Goal: Information Seeking & Learning: Learn about a topic

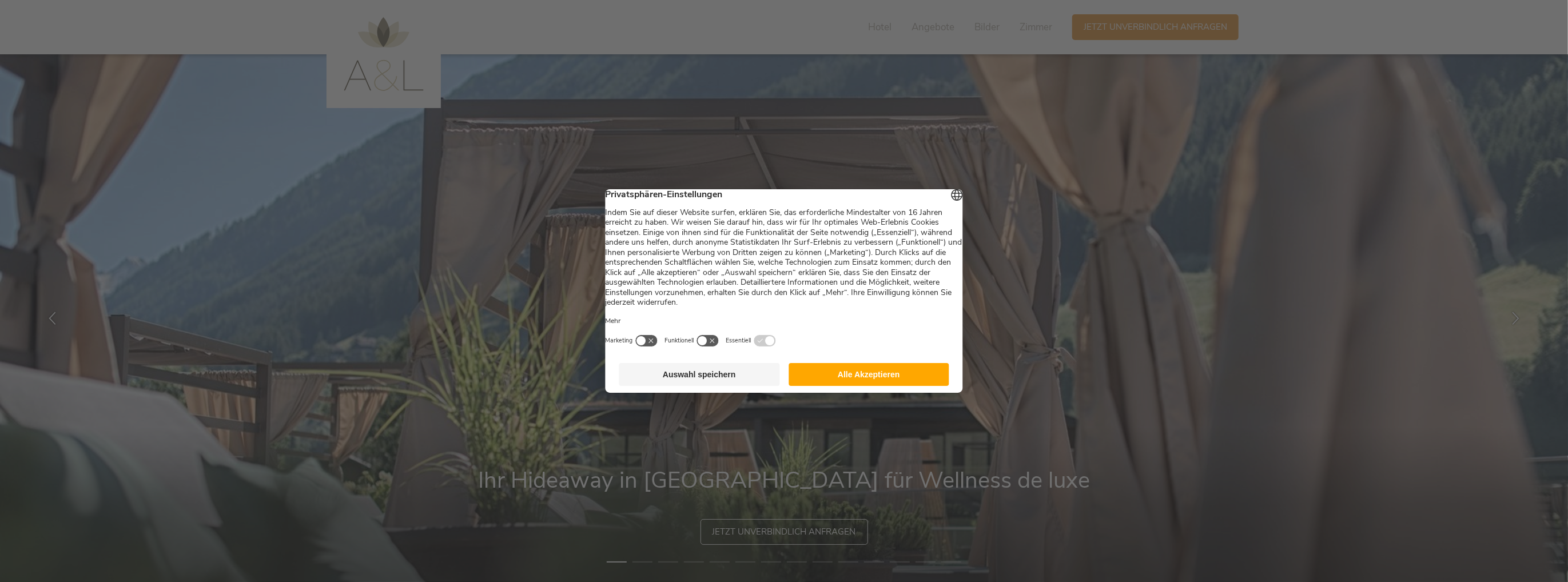
click at [841, 380] on button "Alle Akzeptieren" at bounding box center [869, 375] width 161 height 23
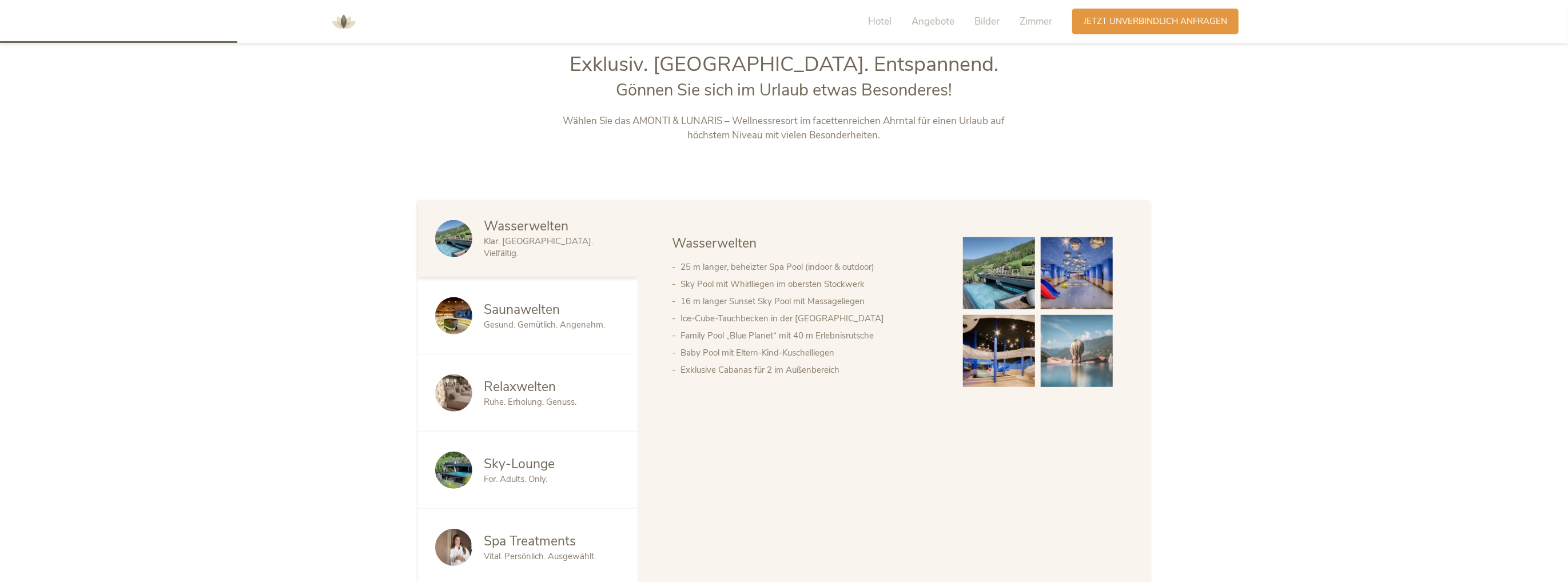
scroll to position [629, 0]
click at [1067, 282] on img at bounding box center [1077, 273] width 72 height 72
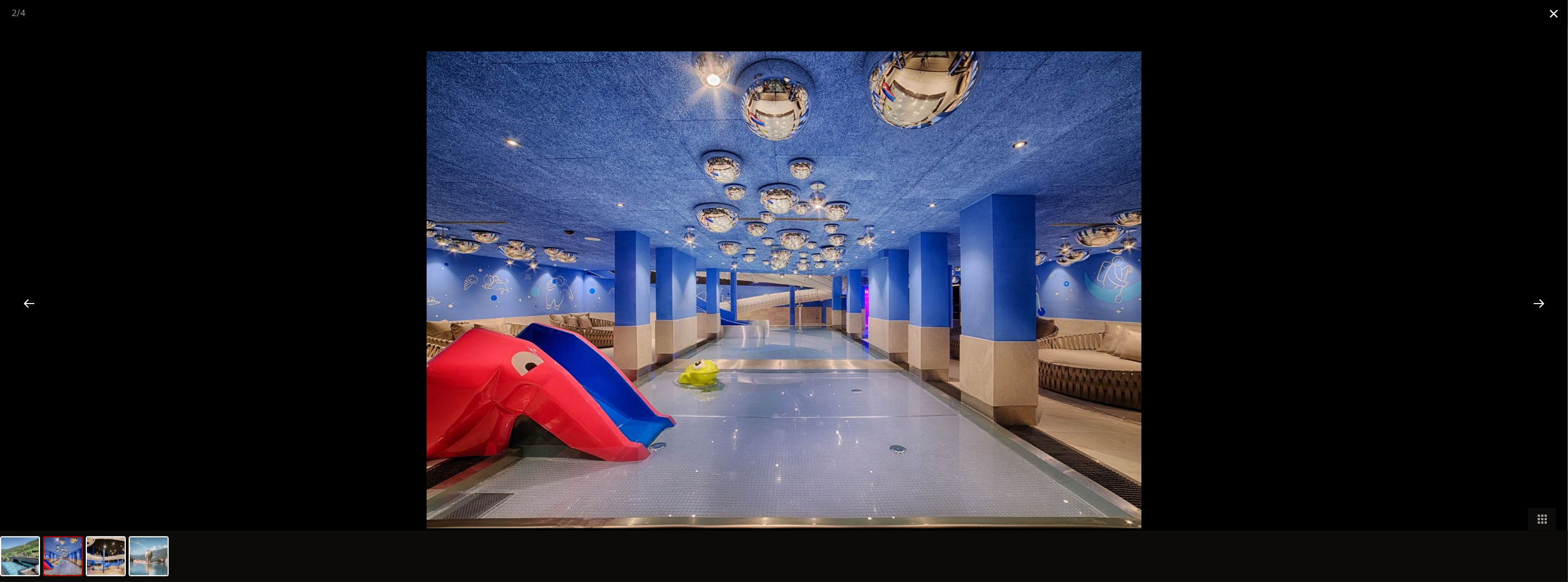
click at [1557, 11] on span at bounding box center [1553, 13] width 29 height 27
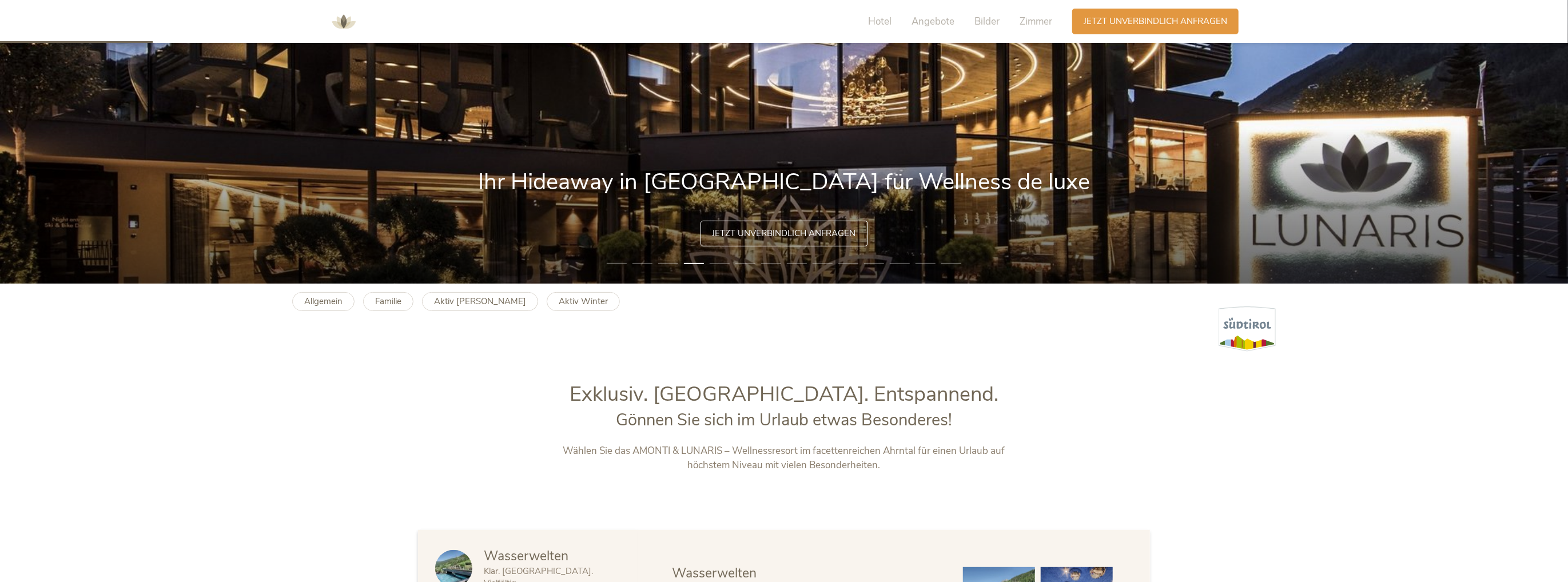
scroll to position [343, 0]
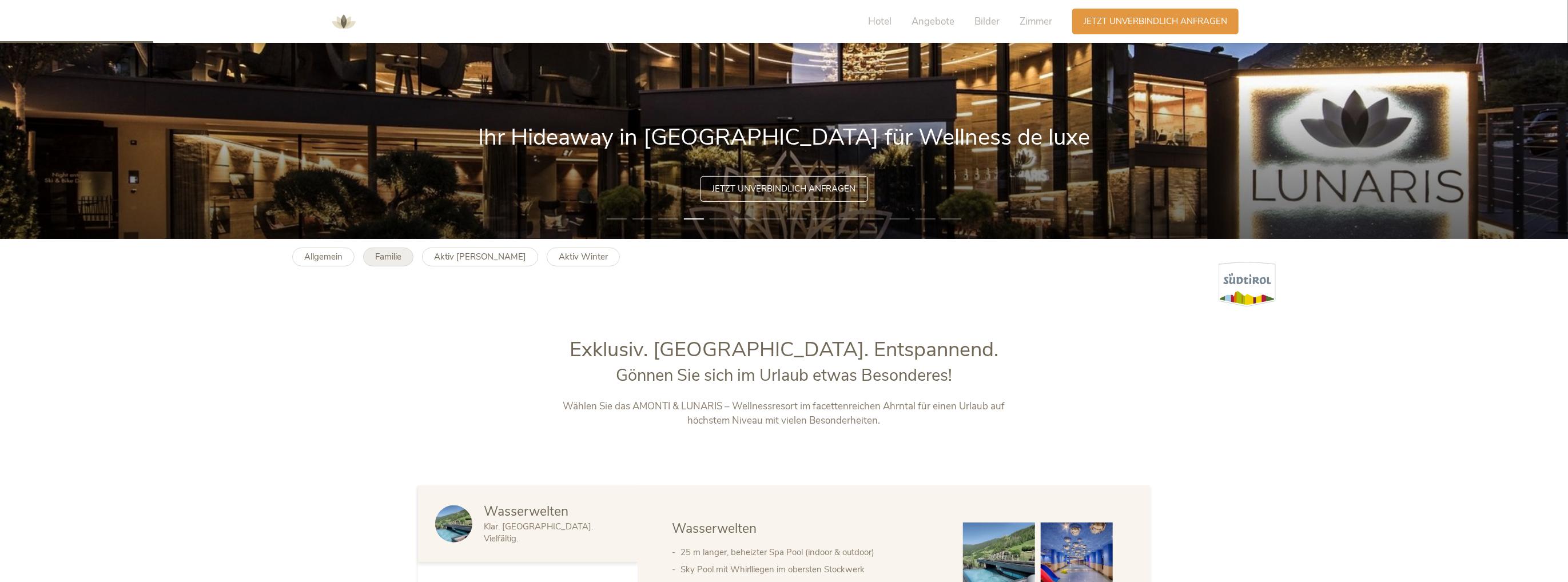
click at [381, 255] on b "Familie" at bounding box center [388, 257] width 26 height 11
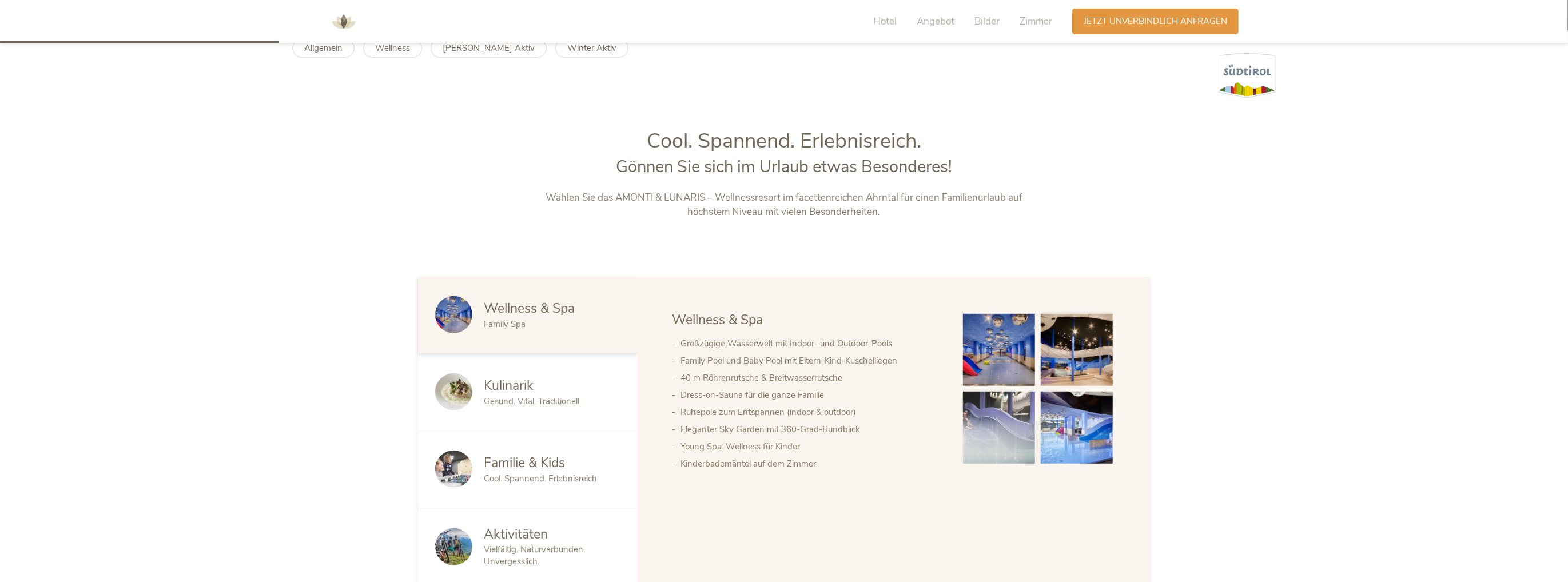
scroll to position [629, 0]
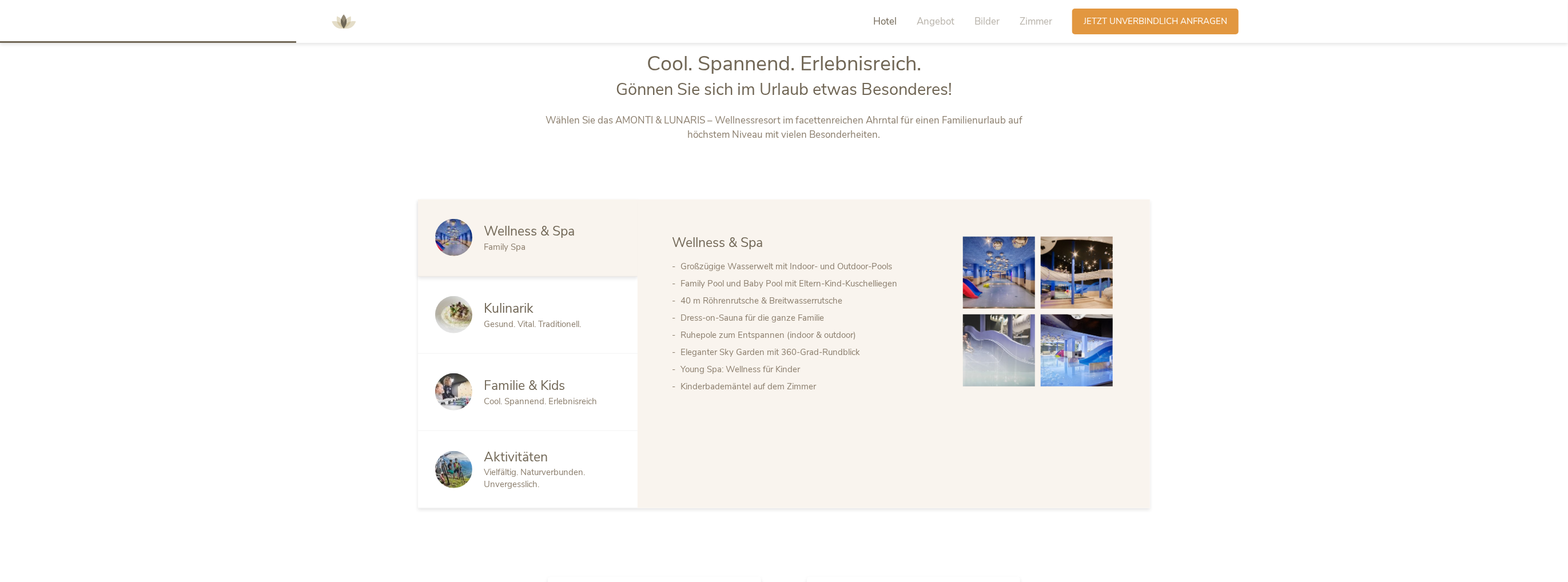
click at [499, 394] on span "Familie & Kids" at bounding box center [525, 385] width 81 height 18
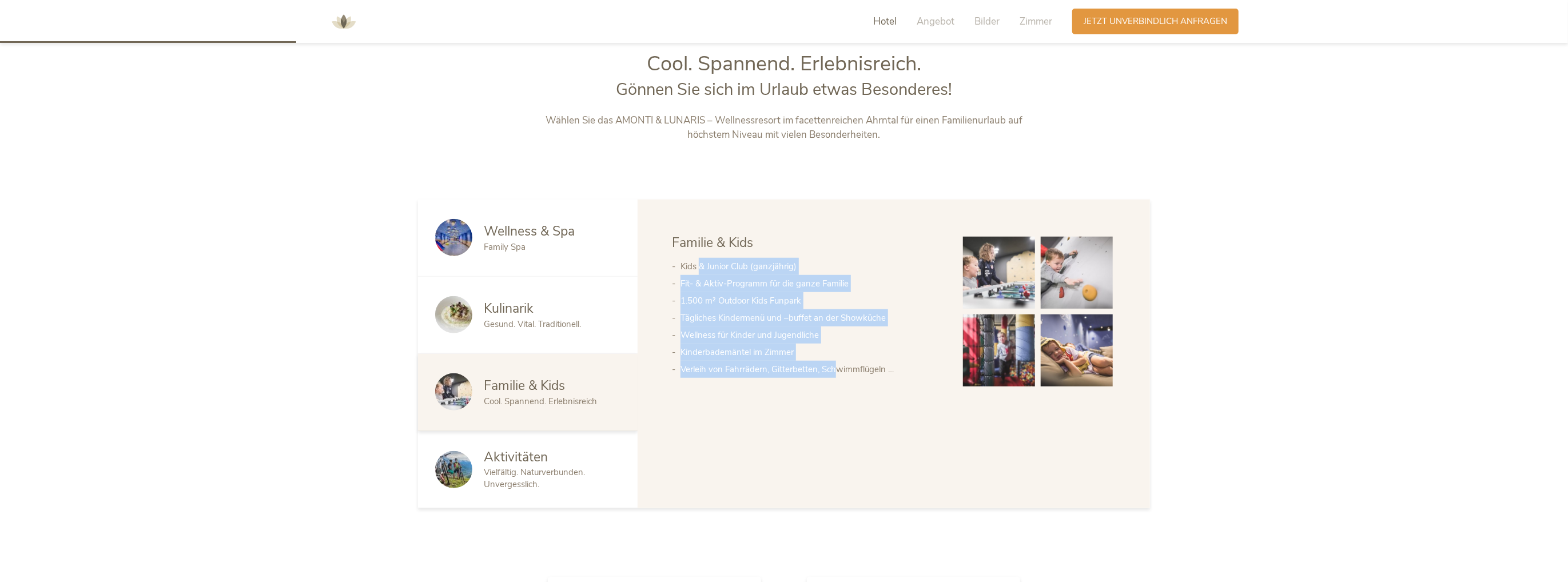
drag, startPoint x: 701, startPoint y: 261, endPoint x: 835, endPoint y: 373, distance: 174.6
click at [835, 373] on ul "Kids & Junior Club (ganzjährig) Fit- & Aktiv-Programm für die ganze Familie 1.5…" at bounding box center [806, 318] width 268 height 120
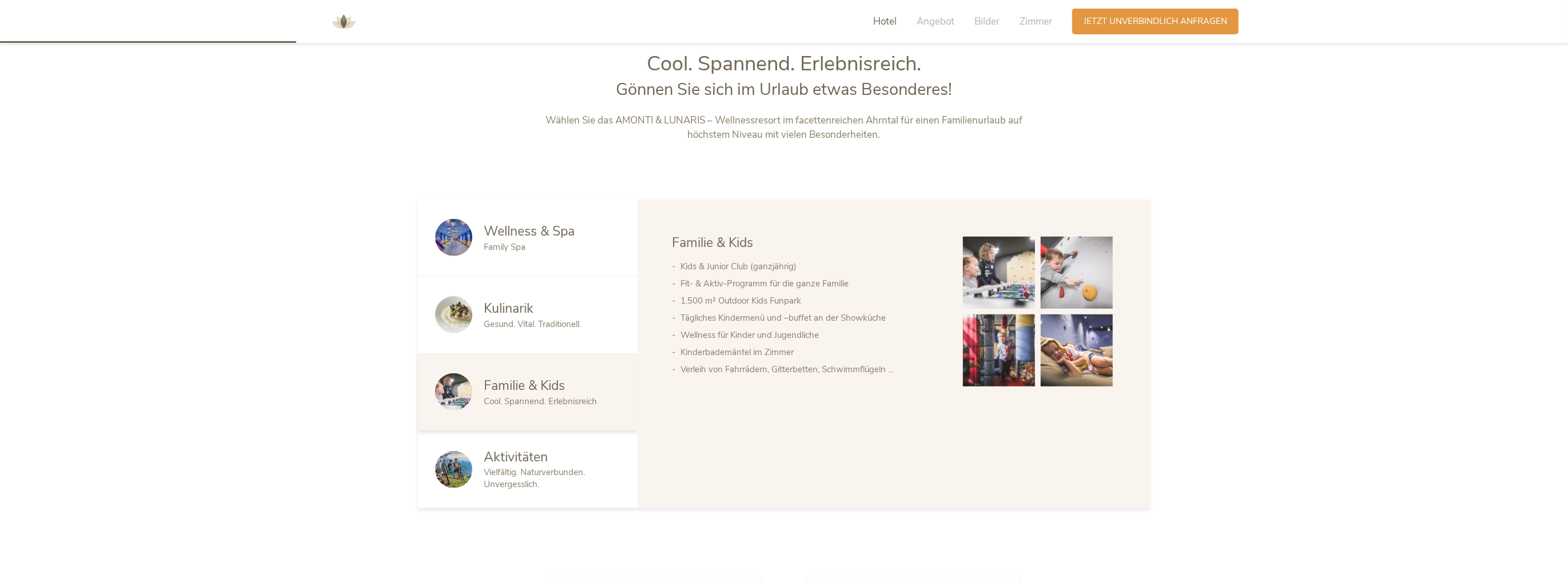
click at [865, 370] on li "Verleih von Fahrrädern, Gitterbetten, Schwimmflügeln …" at bounding box center [810, 369] width 259 height 17
drag, startPoint x: 885, startPoint y: 369, endPoint x: 919, endPoint y: 362, distance: 34.7
click at [793, 367] on li "Verleih von Fahrrädern, Gitterbetten, Schwimmflügeln …" at bounding box center [810, 369] width 259 height 17
click at [1053, 340] on img at bounding box center [1077, 351] width 72 height 72
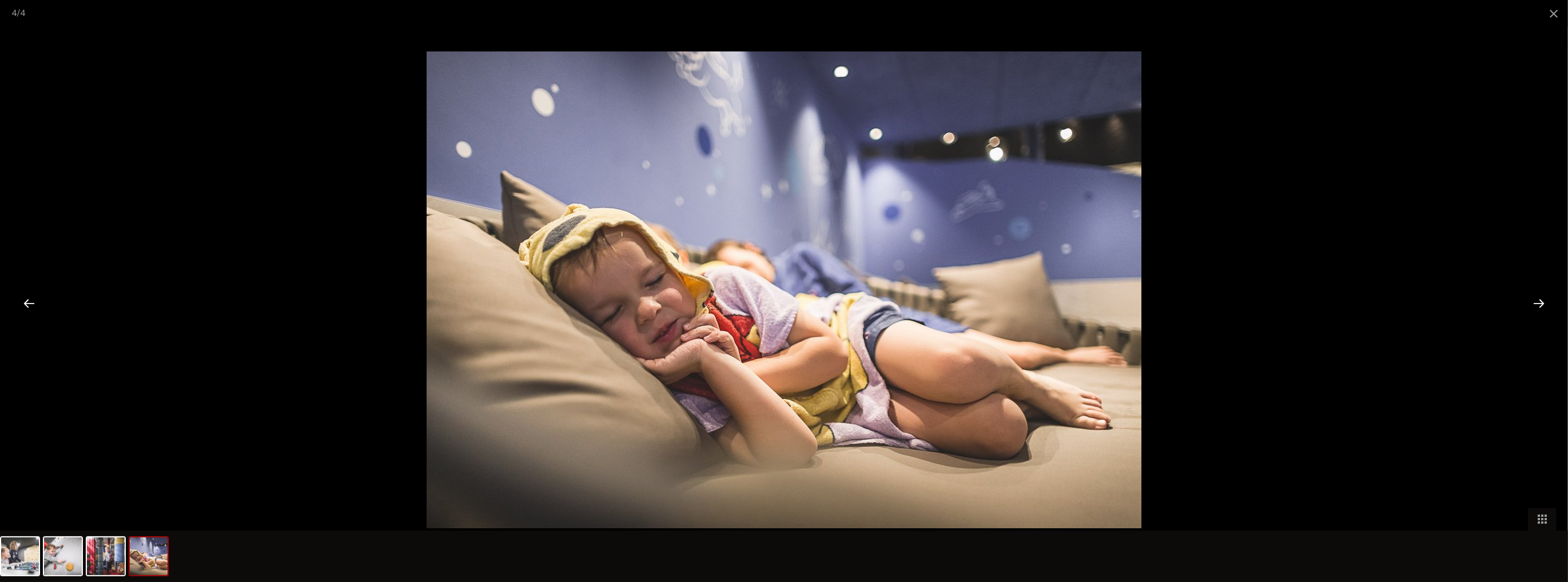
click at [29, 296] on div at bounding box center [29, 303] width 35 height 35
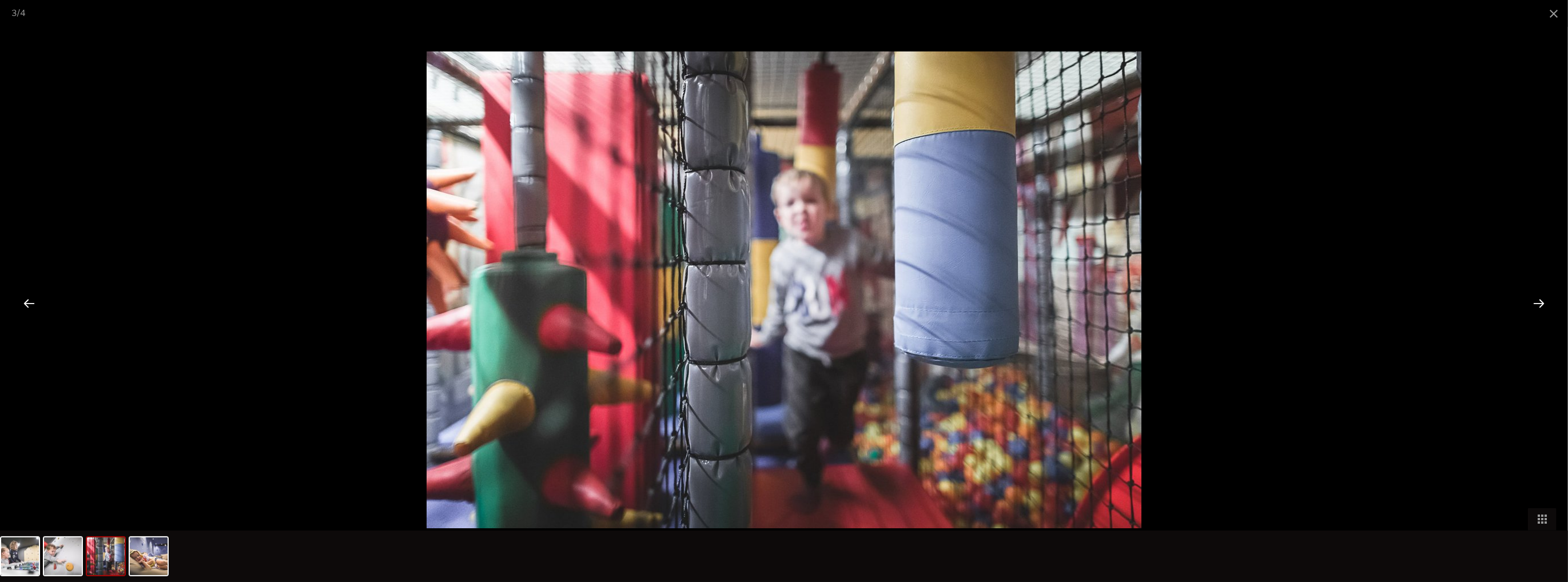
click at [27, 296] on div at bounding box center [29, 303] width 35 height 35
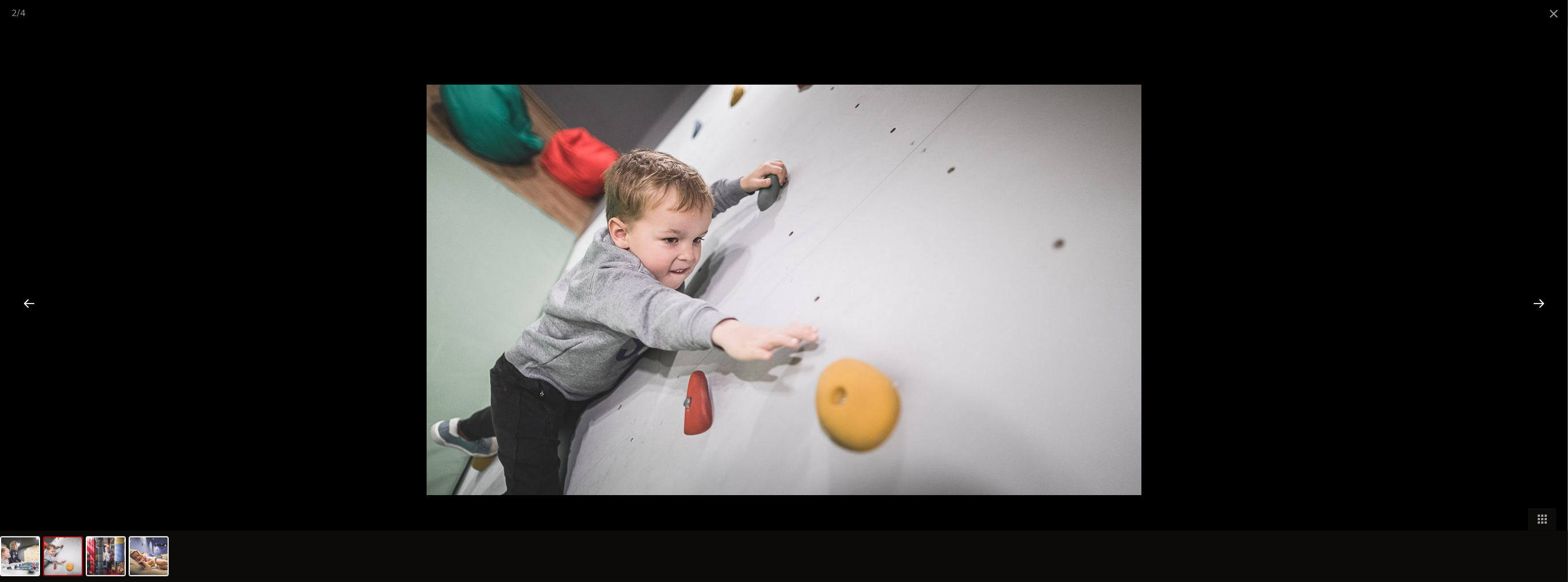
click at [27, 296] on div at bounding box center [29, 303] width 35 height 35
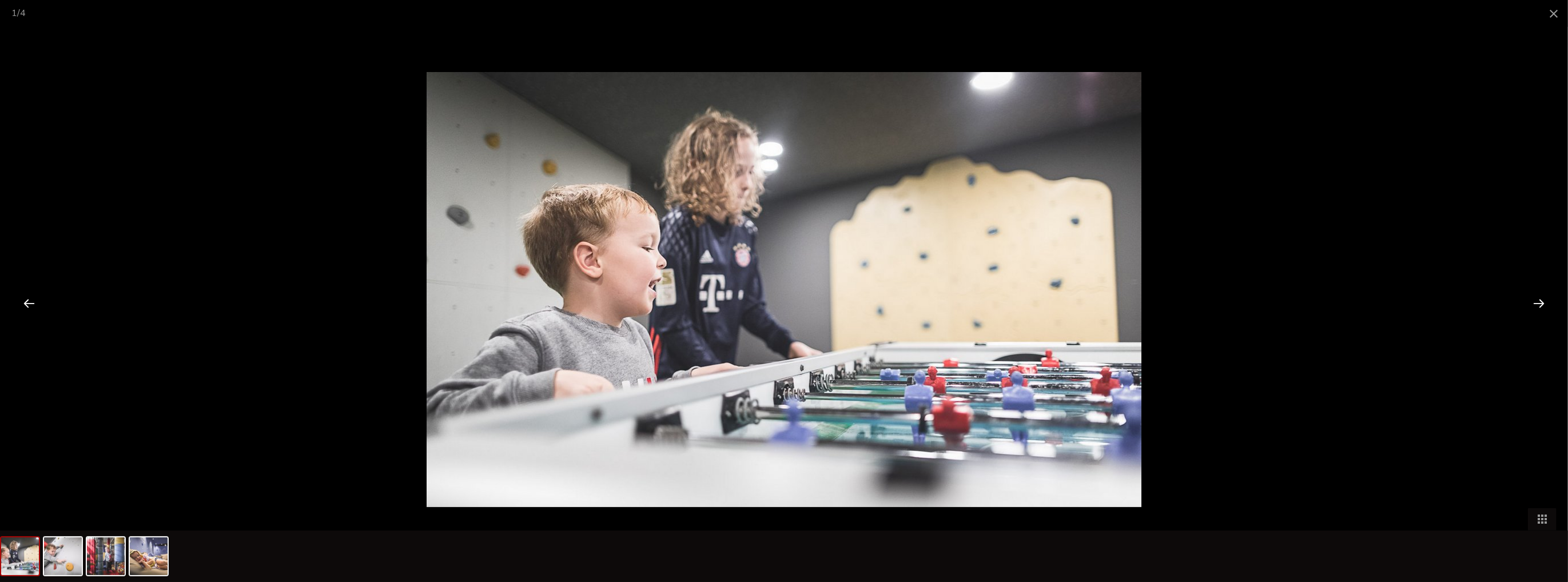
click at [27, 296] on div at bounding box center [29, 303] width 35 height 35
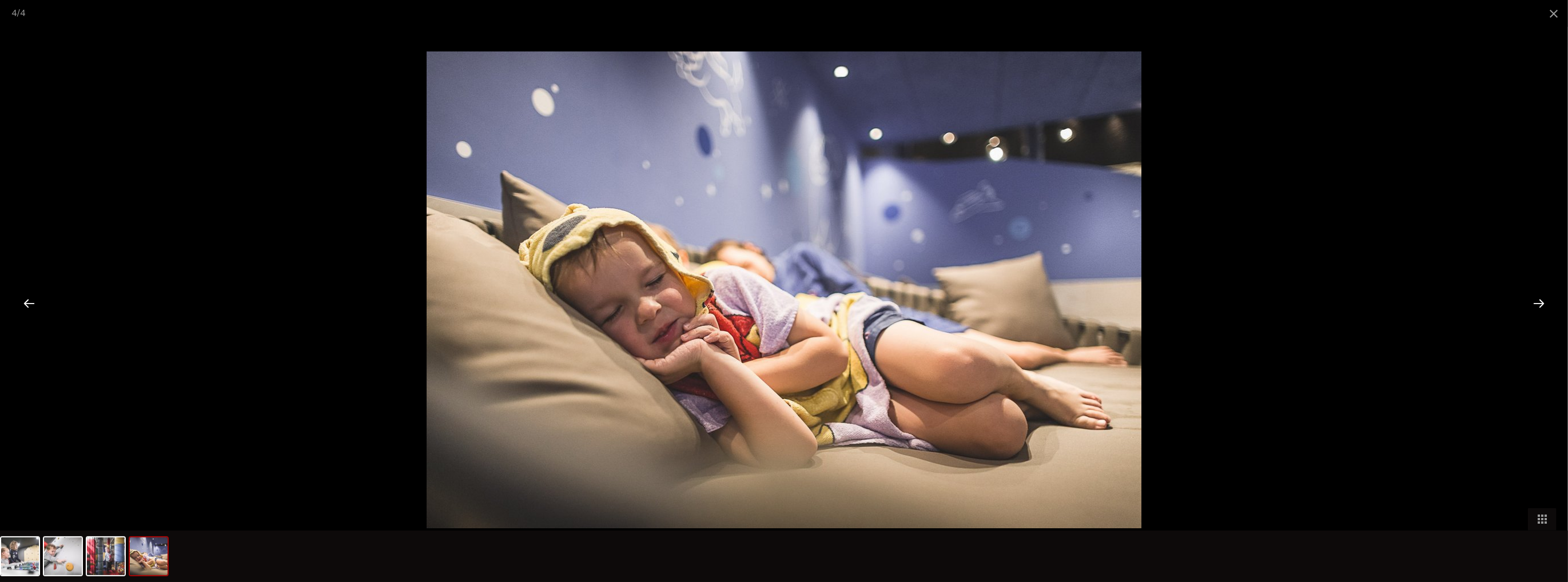
click at [27, 296] on div at bounding box center [29, 303] width 35 height 35
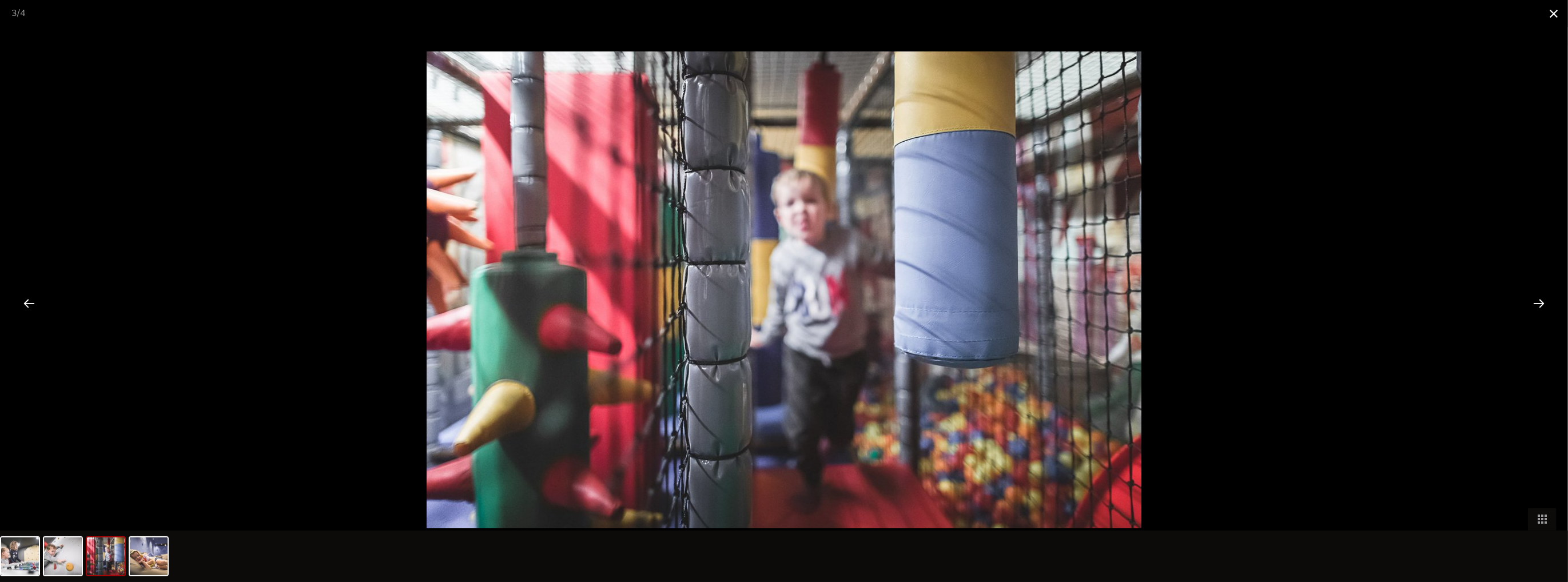
click at [1552, 16] on span at bounding box center [1553, 13] width 29 height 27
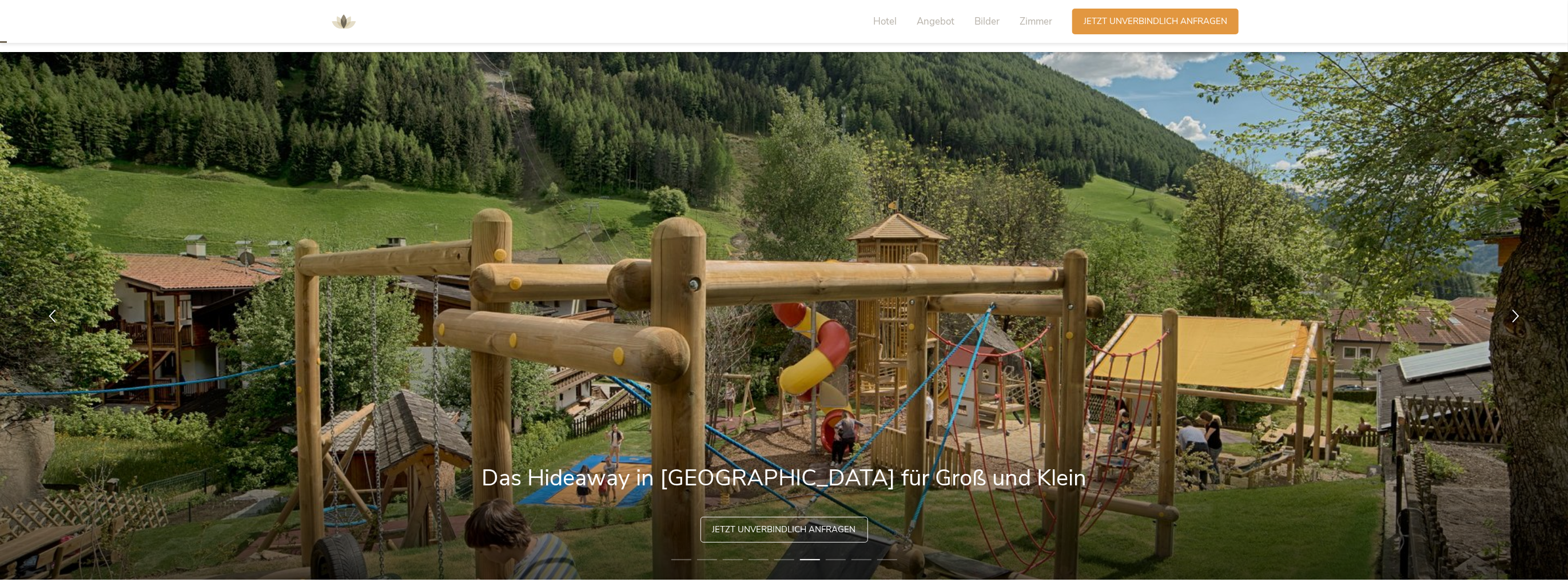
scroll to position [0, 0]
